Goal: Transaction & Acquisition: Purchase product/service

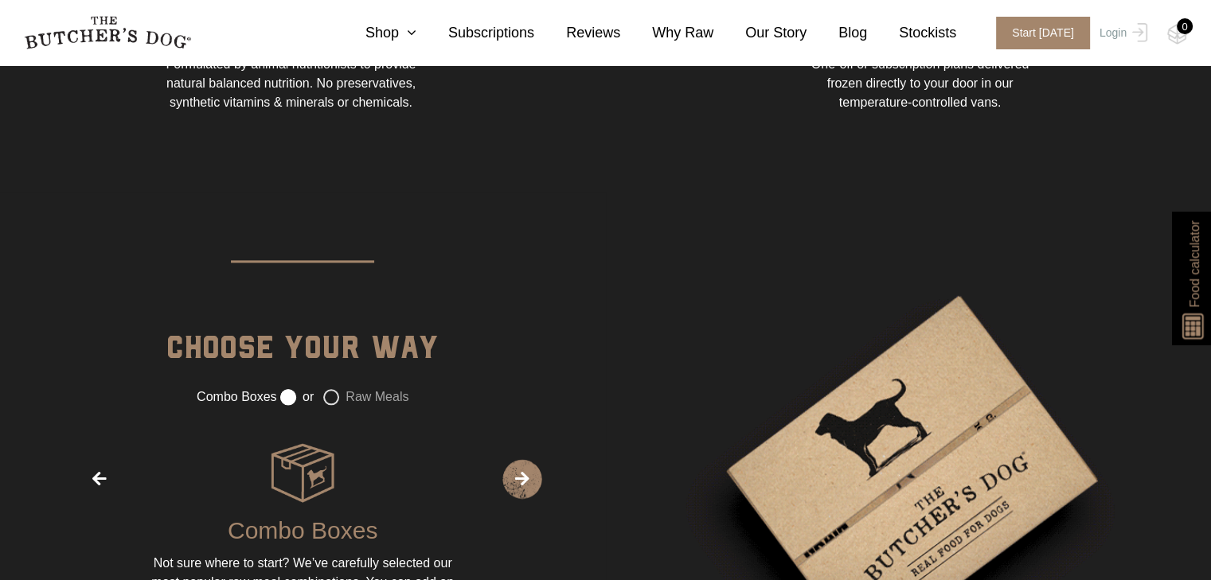
scroll to position [1992, 0]
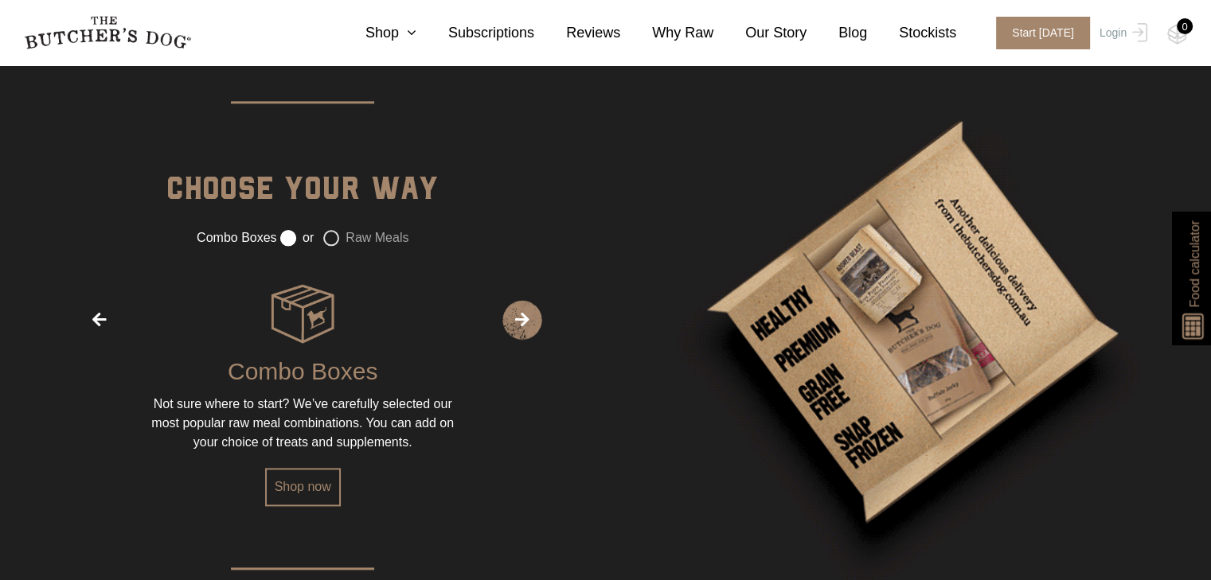
click at [381, 245] on p "Raw Meals" at bounding box center [365, 241] width 95 height 25
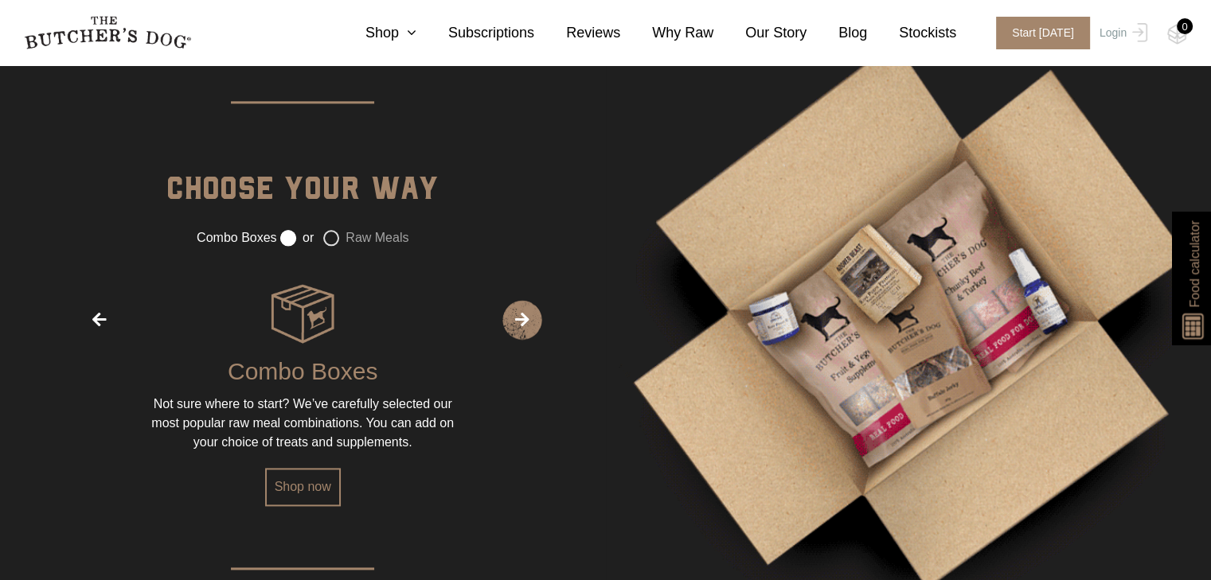
radio input "false"
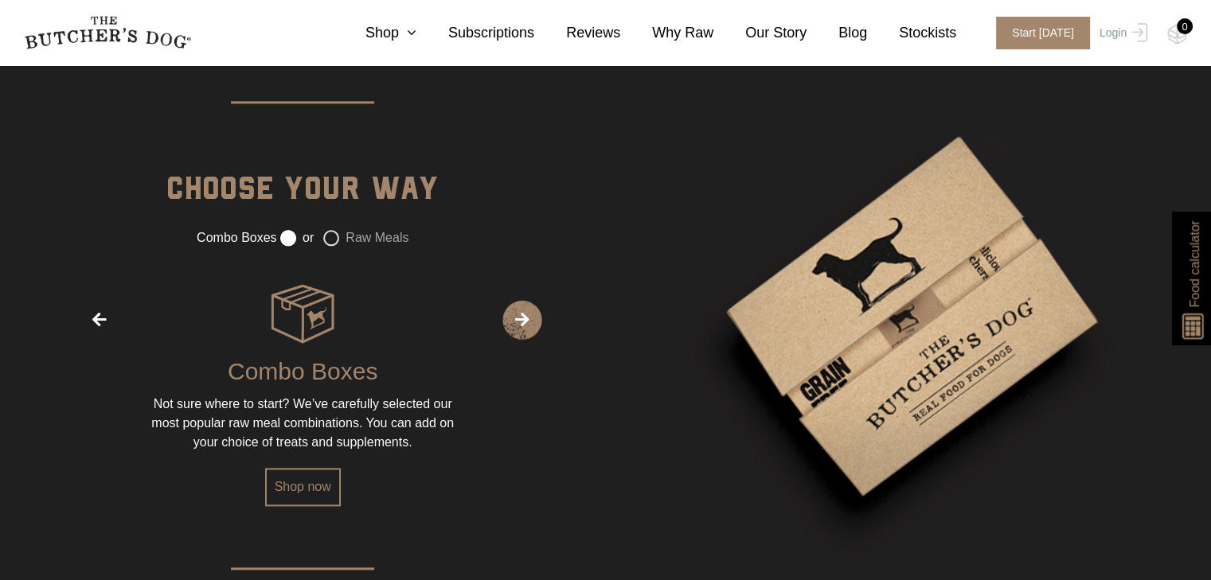
radio input "true"
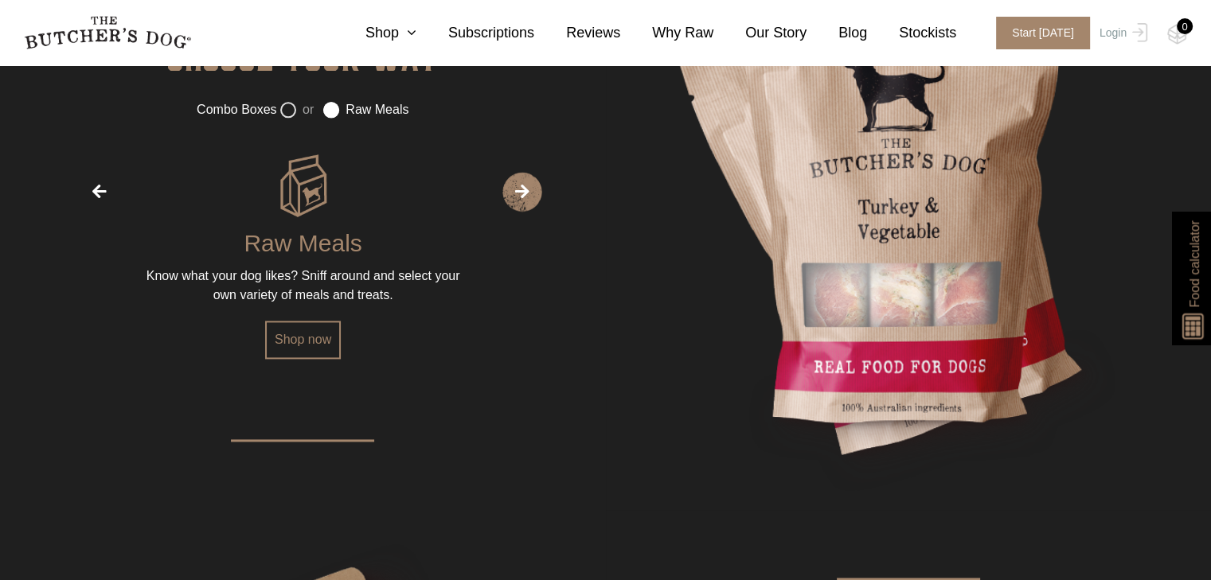
scroll to position [2151, 0]
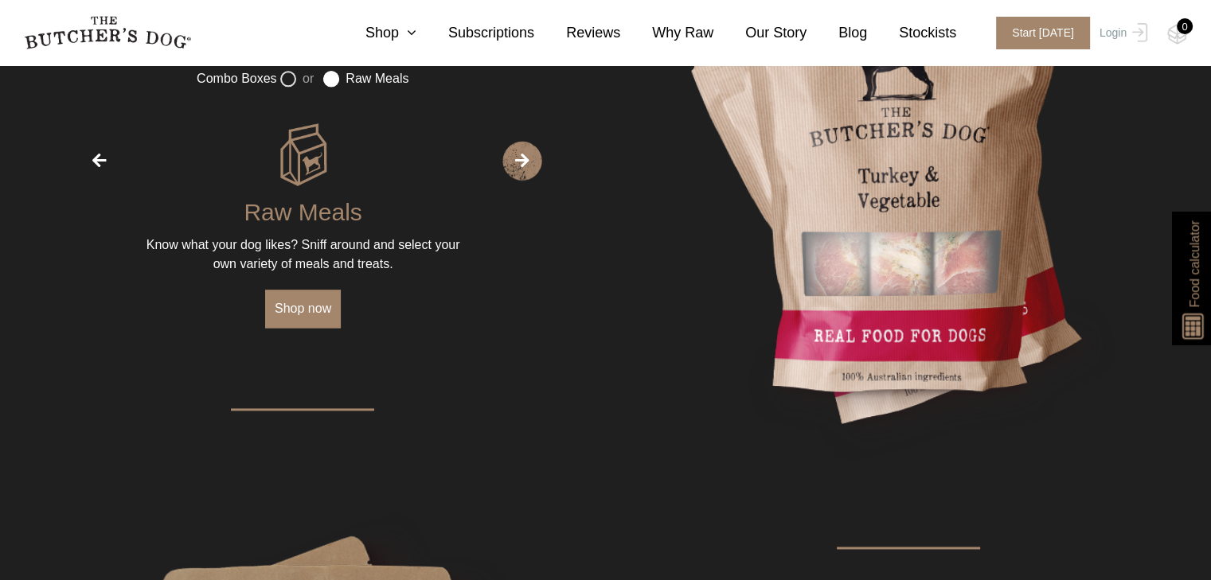
click at [318, 297] on link "Shop now" at bounding box center [303, 309] width 76 height 38
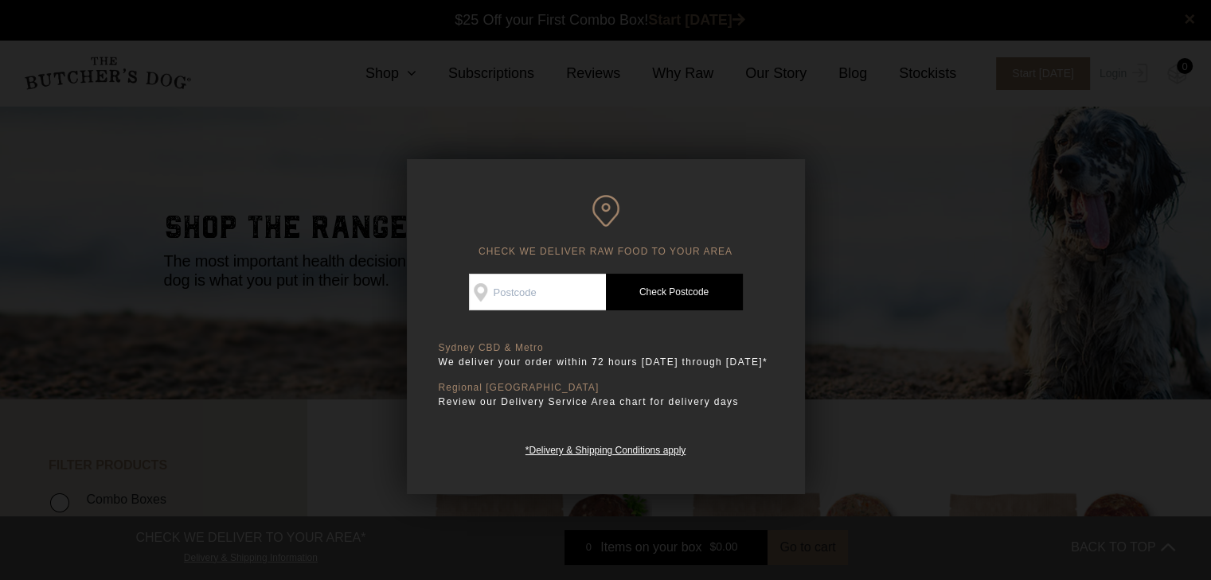
click at [514, 278] on input "Check Availability At" at bounding box center [537, 292] width 137 height 37
type input "2046"
click at [641, 287] on link "Check Postcode" at bounding box center [674, 292] width 137 height 37
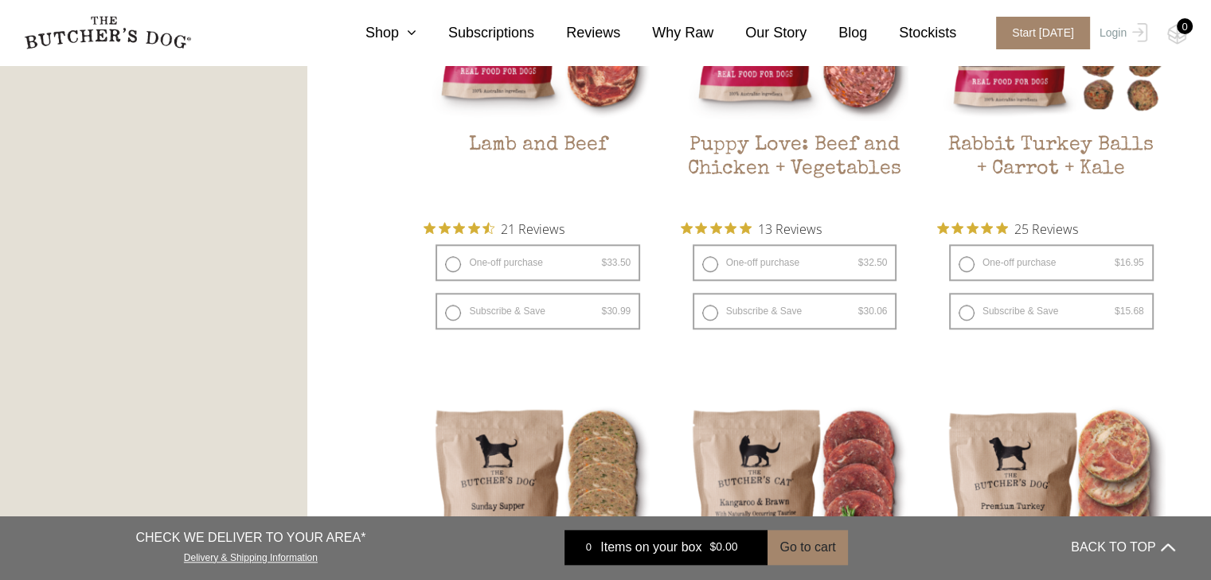
scroll to position [1990, 0]
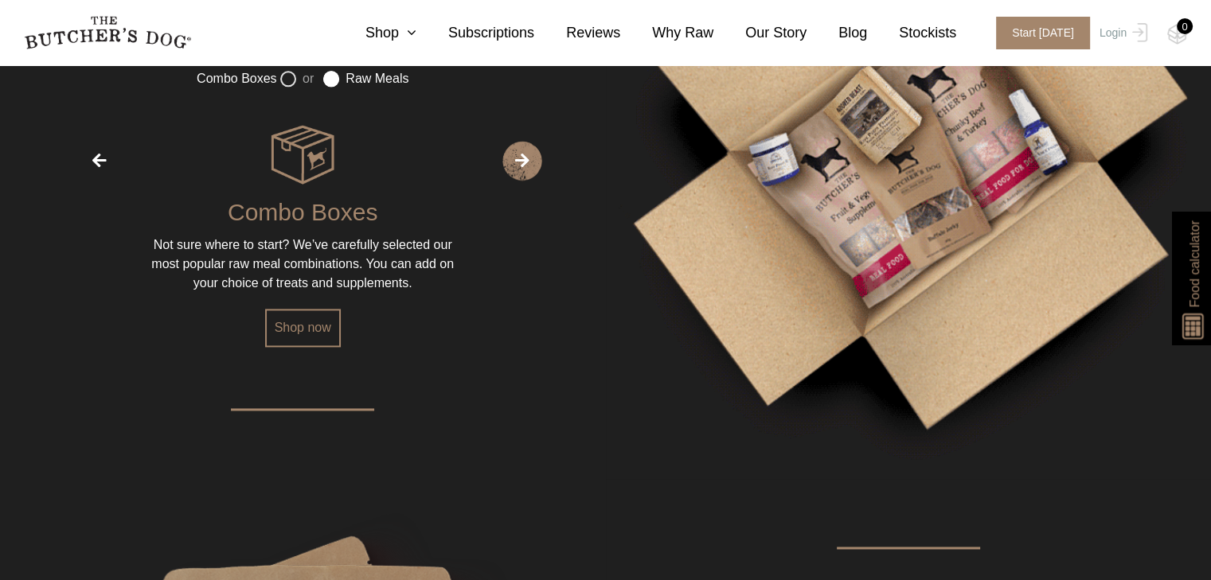
scroll to position [2151, 0]
